Goal: Task Accomplishment & Management: Manage account settings

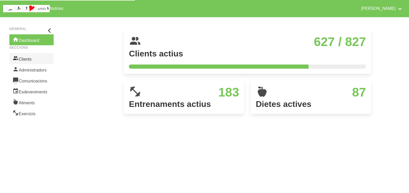
click at [28, 61] on link "Clients" at bounding box center [31, 58] width 44 height 11
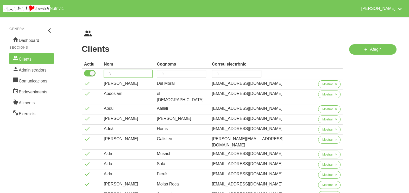
click at [126, 72] on input "search" at bounding box center [128, 74] width 49 height 8
click at [115, 30] on ul "breadcrumbs" at bounding box center [239, 34] width 315 height 8
click at [128, 72] on input "search" at bounding box center [128, 74] width 49 height 8
click at [370, 52] on link "Afegir" at bounding box center [372, 49] width 47 height 10
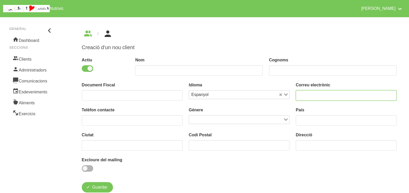
drag, startPoint x: 307, startPoint y: 95, endPoint x: 307, endPoint y: 51, distance: 43.8
click at [307, 92] on input "email" at bounding box center [346, 95] width 101 height 10
type input "[EMAIL_ADDRESS][DOMAIN_NAME]"
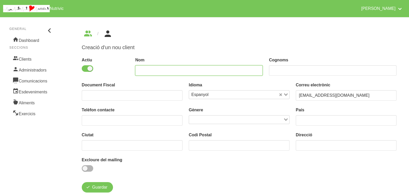
click at [163, 70] on input "text" at bounding box center [199, 70] width 128 height 10
type input "Naim"
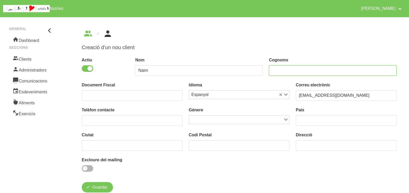
click at [305, 71] on input "text" at bounding box center [333, 70] width 128 height 10
click at [315, 55] on div "Cognoms" at bounding box center [333, 66] width 134 height 25
drag, startPoint x: 289, startPoint y: 70, endPoint x: 298, endPoint y: 44, distance: 26.9
click at [292, 65] on div "Cognoms" at bounding box center [333, 66] width 128 height 19
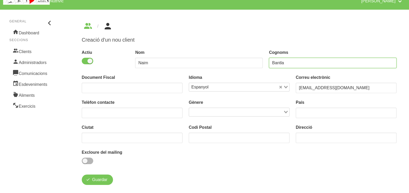
scroll to position [15, 0]
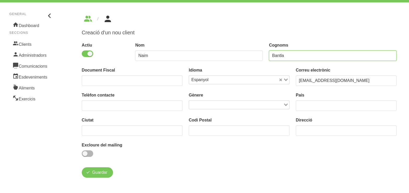
type input "Bantla"
drag, startPoint x: 191, startPoint y: 26, endPoint x: 188, endPoint y: 35, distance: 9.3
click at [190, 26] on div "Creació d'un nou client Actiu Nom Naim Cognoms Bantla Document Fiscal Idioma Es…" at bounding box center [239, 103] width 321 height 155
click at [102, 172] on span "Guardar" at bounding box center [99, 173] width 15 height 6
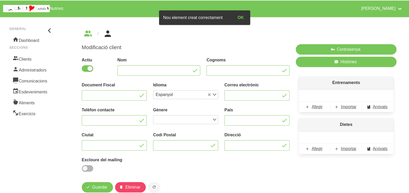
type input "Naim"
type input "Bantla"
type input "[EMAIL_ADDRESS][DOMAIN_NAME]"
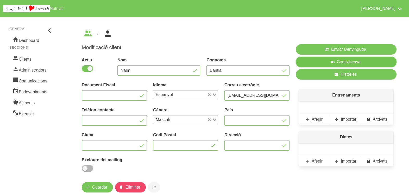
click at [318, 64] on button "Contrasenya" at bounding box center [346, 62] width 101 height 10
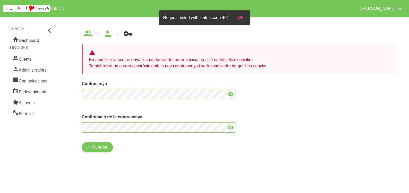
drag, startPoint x: 232, startPoint y: 96, endPoint x: 226, endPoint y: 93, distance: 6.2
click at [232, 96] on icon at bounding box center [231, 94] width 6 height 9
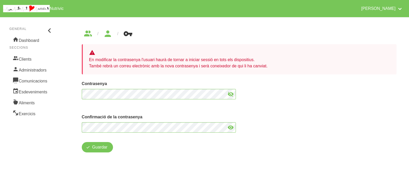
drag, startPoint x: 232, startPoint y: 128, endPoint x: 219, endPoint y: 116, distance: 17.5
click at [232, 128] on icon at bounding box center [231, 127] width 6 height 9
click at [98, 148] on span "Guardar" at bounding box center [99, 147] width 15 height 6
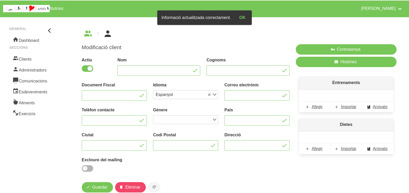
type input "Naim"
type input "Bantla"
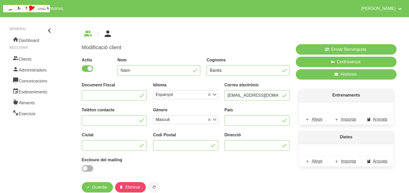
click at [222, 37] on ul "breadcrumbs" at bounding box center [239, 34] width 315 height 8
click at [213, 40] on div "Modificació client Actiu Nom Naim Cognoms Bantla Document Fiscal Idioma Espanyo…" at bounding box center [239, 111] width 340 height 188
click at [178, 30] on ul "breadcrumbs" at bounding box center [239, 34] width 315 height 8
click at [100, 93] on input "text" at bounding box center [114, 95] width 65 height 10
click at [183, 91] on div "Espanyol" at bounding box center [182, 94] width 59 height 7
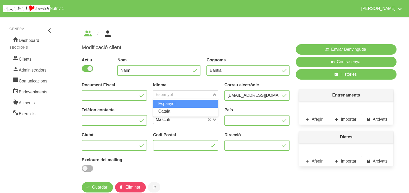
click at [155, 72] on input "Naim" at bounding box center [158, 70] width 83 height 10
click at [229, 72] on input "Bantla" at bounding box center [248, 70] width 83 height 10
click at [246, 98] on input "[EMAIL_ADDRESS][DOMAIN_NAME]" at bounding box center [257, 95] width 65 height 10
type input "[EMAIL_ADDRESS][DOMAIN_NAME]"
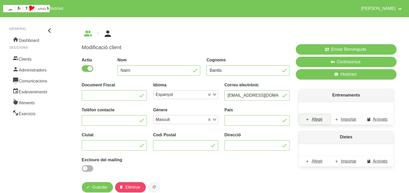
click at [318, 120] on span "Afegir" at bounding box center [317, 119] width 11 height 6
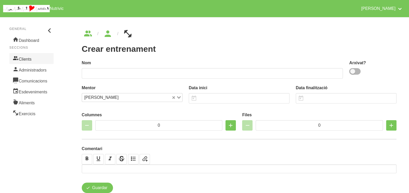
click at [31, 62] on link "Clients" at bounding box center [31, 58] width 44 height 11
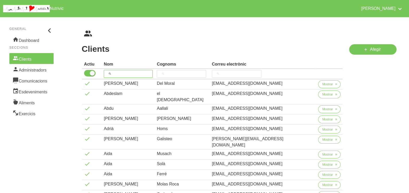
click at [143, 74] on input "search" at bounding box center [128, 74] width 49 height 8
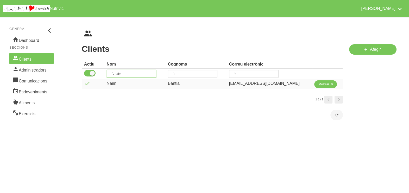
type input "naim"
click at [319, 85] on span "Mostrar" at bounding box center [324, 84] width 11 height 5
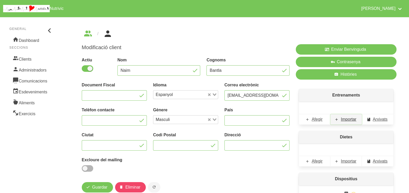
click at [344, 121] on span "Importar" at bounding box center [349, 119] width 16 height 6
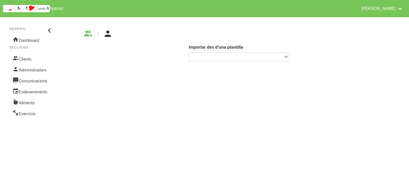
click at [286, 55] on div "Loading..." at bounding box center [286, 56] width 6 height 7
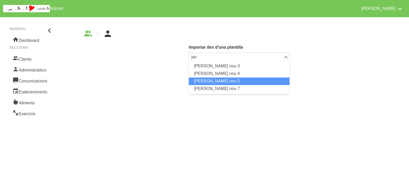
click at [219, 81] on li "[PERSON_NAME] nou 5" at bounding box center [239, 82] width 101 height 8
type input "jav"
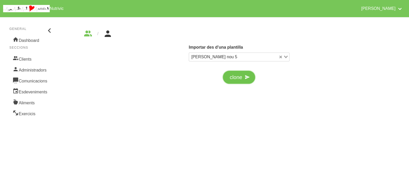
click at [236, 80] on span "clone" at bounding box center [236, 77] width 13 height 8
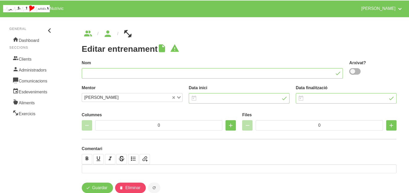
type input "[PERSON_NAME] nou 5"
type input "[DATE]"
type input "5"
type input "7"
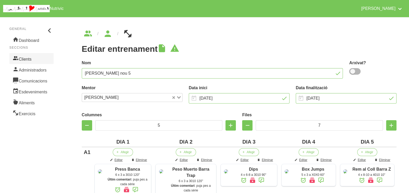
click at [29, 59] on link "Clients" at bounding box center [31, 58] width 44 height 11
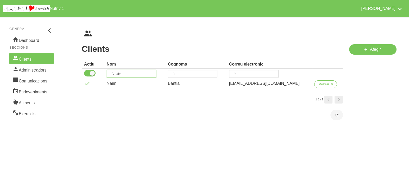
click at [128, 74] on input "naim" at bounding box center [131, 74] width 49 height 8
click at [320, 86] on span "Mostrar" at bounding box center [324, 84] width 11 height 5
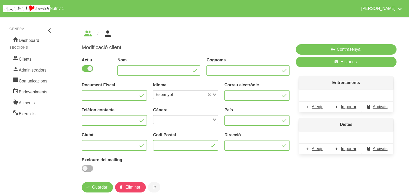
type input "Naim"
type input "Bantla"
type input "[EMAIL_ADDRESS][DOMAIN_NAME]"
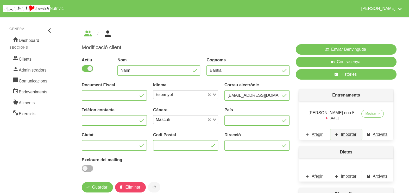
click at [349, 135] on span "Importar" at bounding box center [349, 135] width 16 height 6
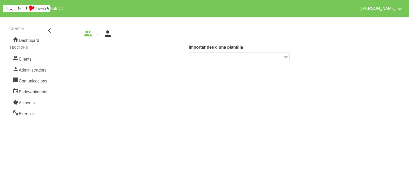
click at [287, 56] on icon "Search for option" at bounding box center [286, 57] width 4 height 3
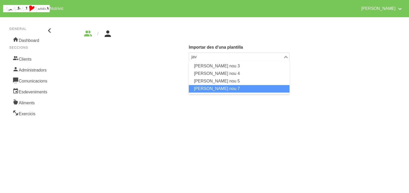
click at [224, 89] on li "[PERSON_NAME] nou 7" at bounding box center [239, 89] width 101 height 8
type input "jav"
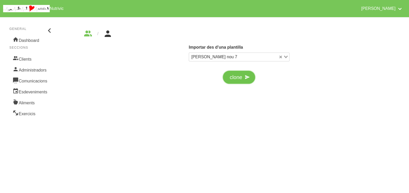
click at [235, 77] on span "clone" at bounding box center [236, 77] width 13 height 8
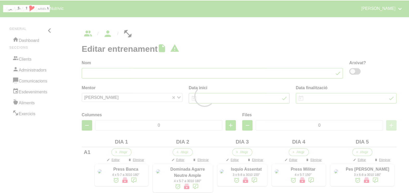
type input "[PERSON_NAME] nou 7"
type input "[DATE]"
type input "5"
type input "10"
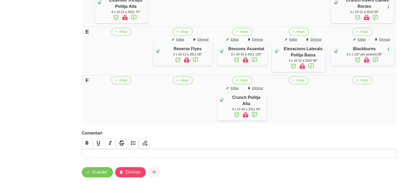
scroll to position [494, 0]
click at [98, 174] on span "Guardar" at bounding box center [99, 172] width 15 height 6
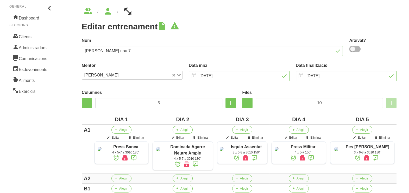
scroll to position [0, 0]
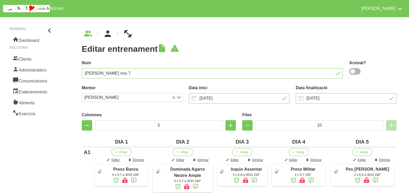
click at [107, 37] on icon "breadcrumbs" at bounding box center [107, 34] width 9 height 14
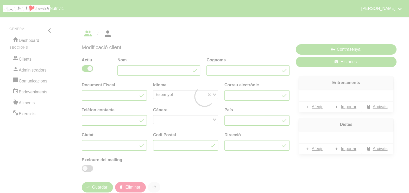
type input "Naim"
type input "Bantla"
type input "[EMAIL_ADDRESS][DOMAIN_NAME]"
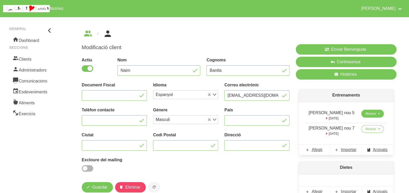
click at [366, 115] on span "Mostrar" at bounding box center [371, 113] width 11 height 5
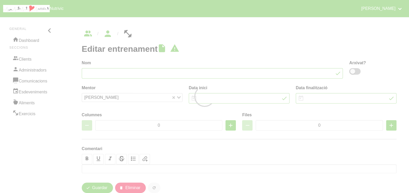
type input "[PERSON_NAME] nou 5"
type input "[DATE]"
type input "5"
type input "7"
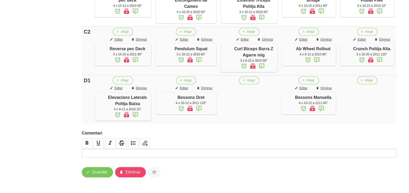
scroll to position [427, 0]
click at [138, 173] on span "Eliminar" at bounding box center [133, 172] width 15 height 6
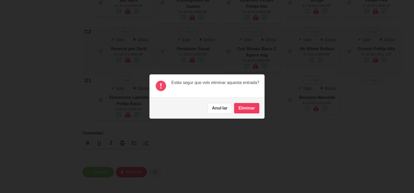
click at [249, 107] on button "Eliminar" at bounding box center [246, 108] width 25 height 10
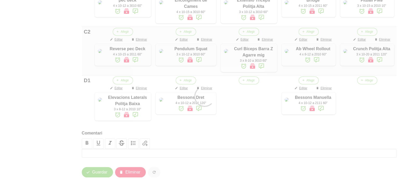
type input "0"
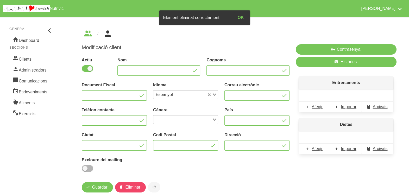
type input "Naim"
type input "Bantla"
type input "[EMAIL_ADDRESS][DOMAIN_NAME]"
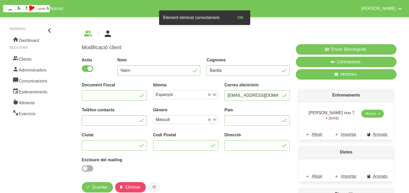
click at [366, 114] on span "Mostrar" at bounding box center [371, 113] width 11 height 5
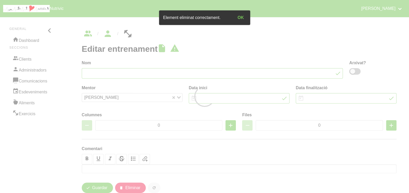
type input "[PERSON_NAME] nou 7"
type input "[DATE]"
type input "5"
type input "10"
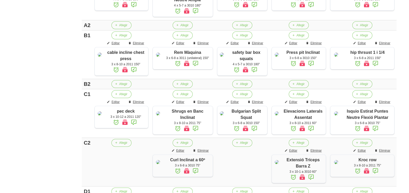
scroll to position [161, 0]
